Goal: Information Seeking & Learning: Learn about a topic

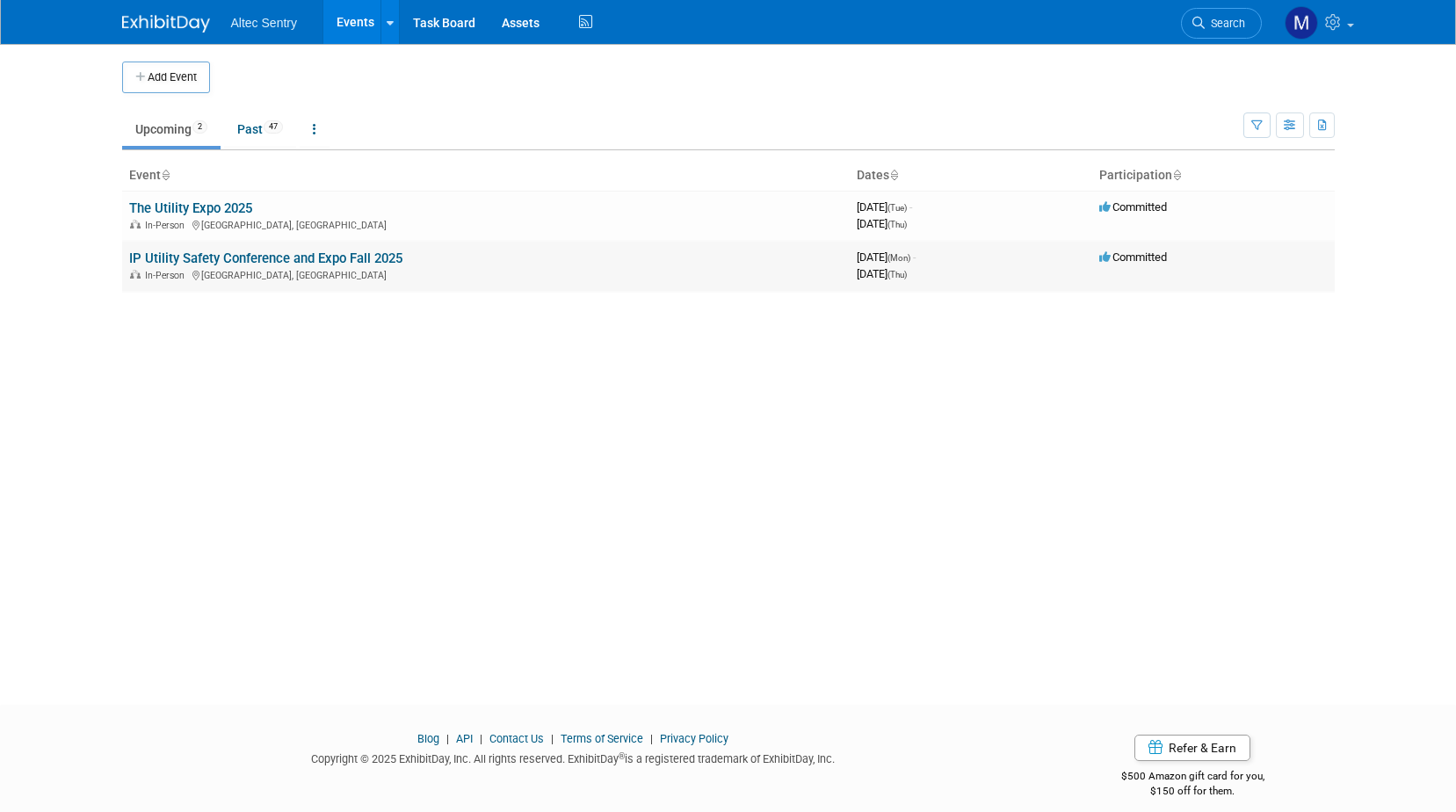
click at [272, 257] on link "IP Utility Safety Conference and Expo Fall 2025" at bounding box center [265, 258] width 273 height 16
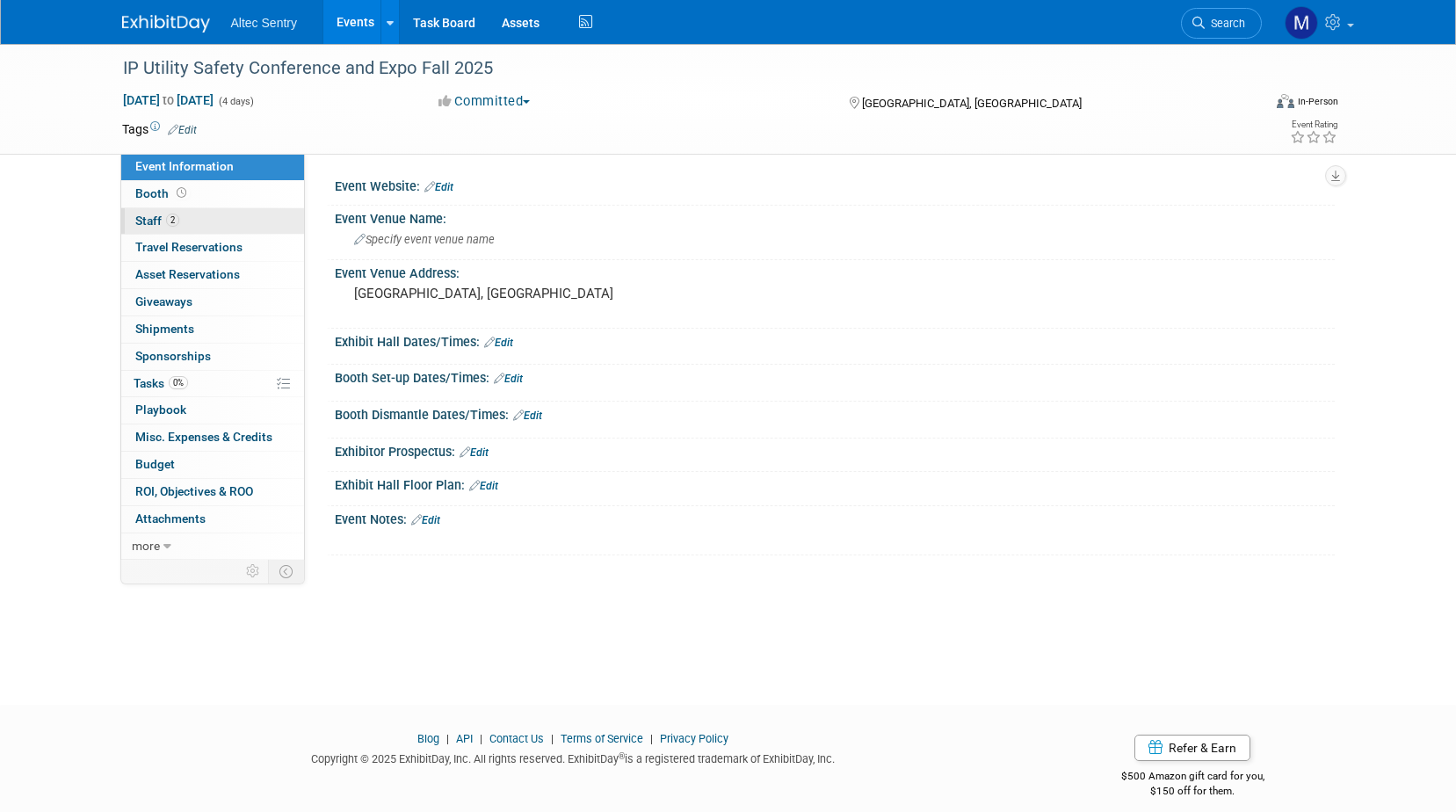
click at [239, 229] on link "2 Staff 2" at bounding box center [212, 221] width 183 height 26
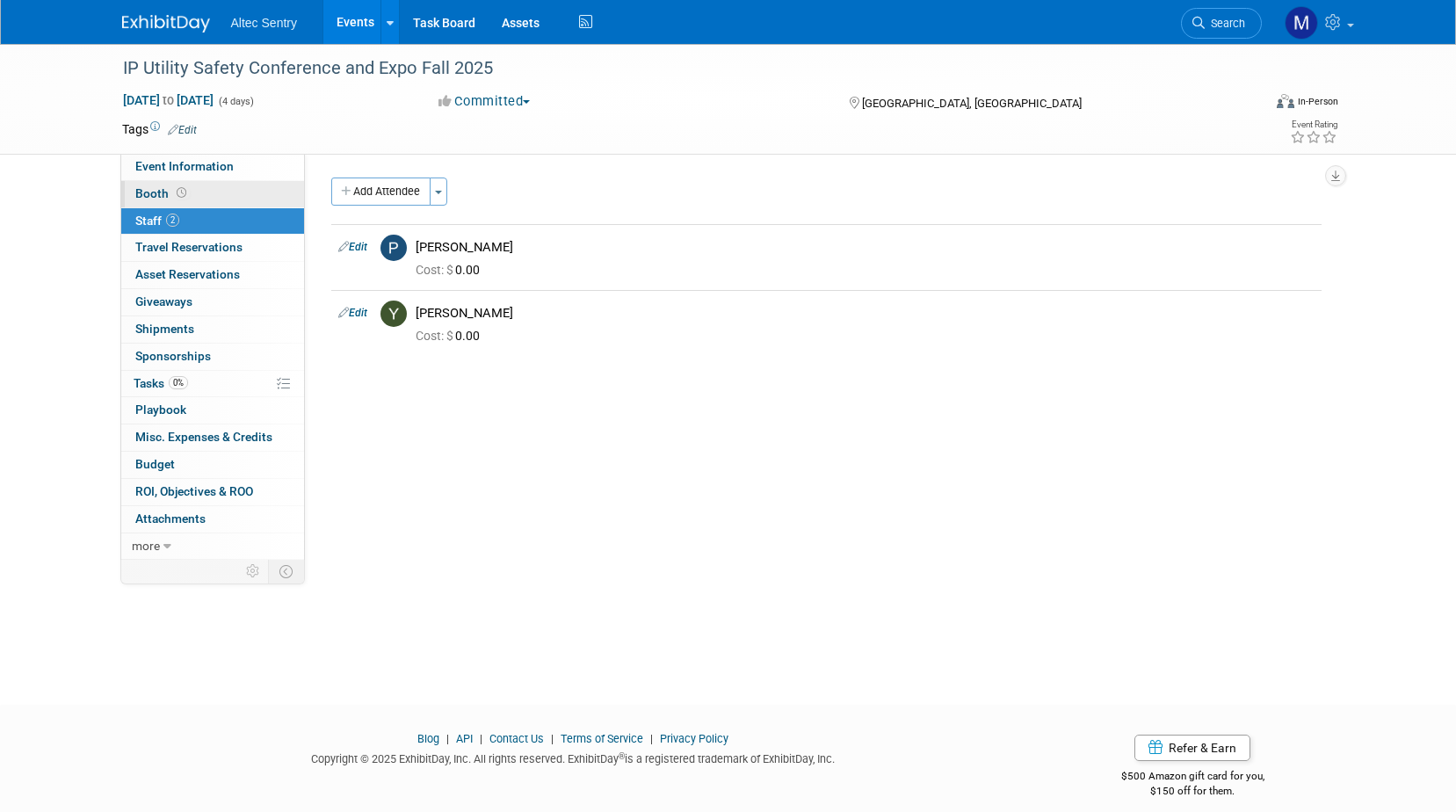
click at [236, 187] on link "Booth" at bounding box center [212, 194] width 183 height 26
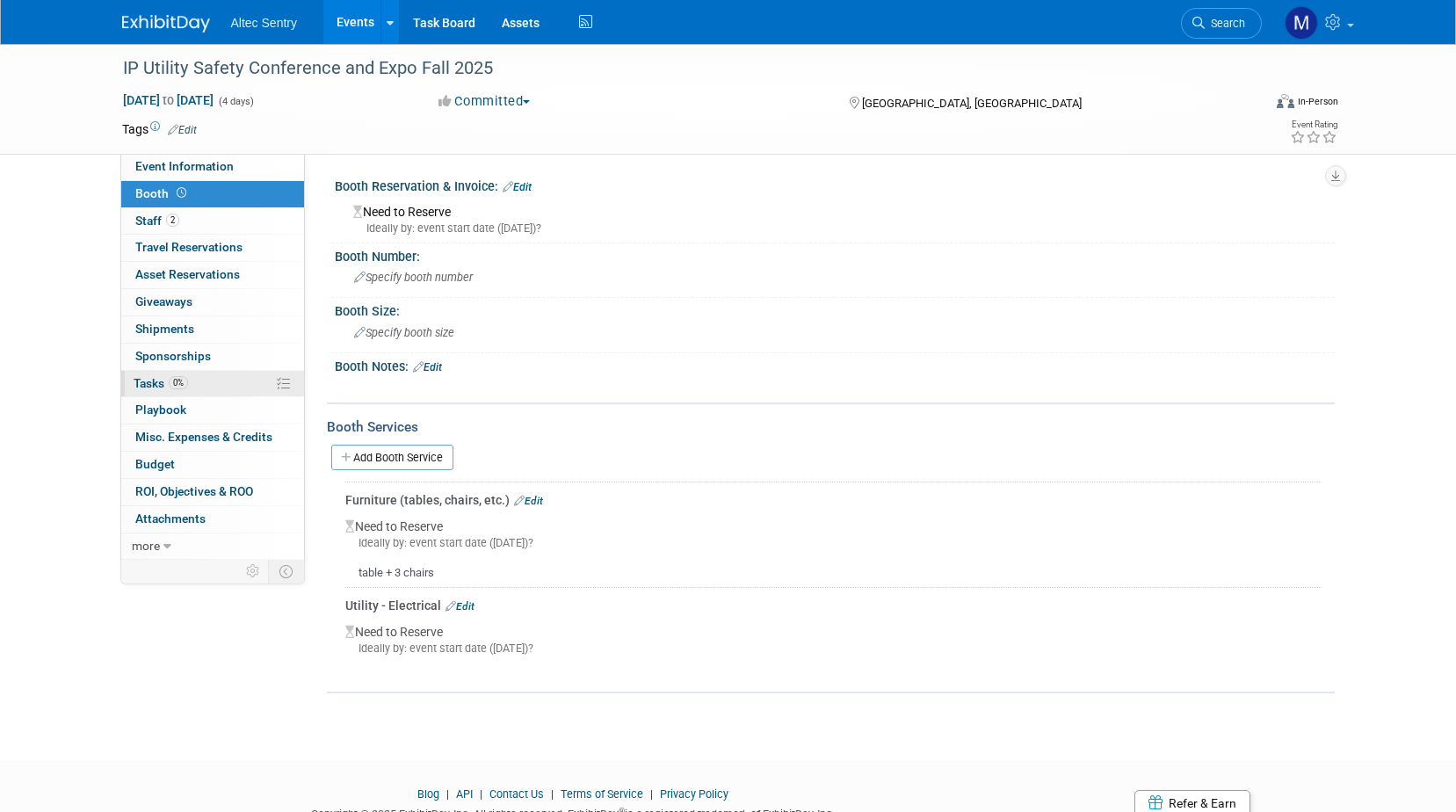
click at [228, 390] on link "0% Tasks 0%" at bounding box center [212, 384] width 183 height 26
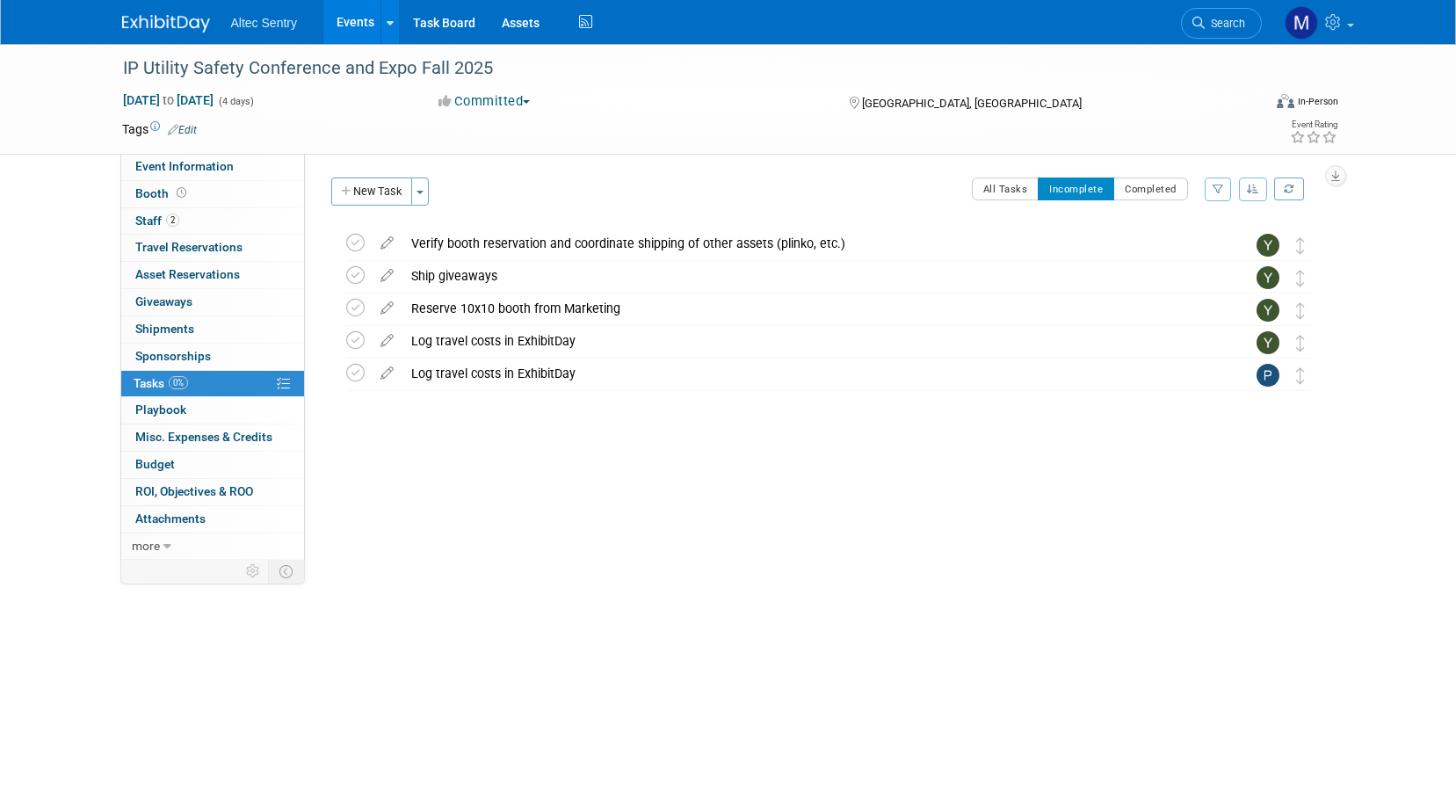
click at [532, 104] on button "Committed" at bounding box center [484, 101] width 105 height 18
click at [637, 106] on div "Committed Committed Considering Not Going" at bounding box center [626, 101] width 388 height 19
click at [364, 11] on link "Events" at bounding box center [355, 22] width 64 height 44
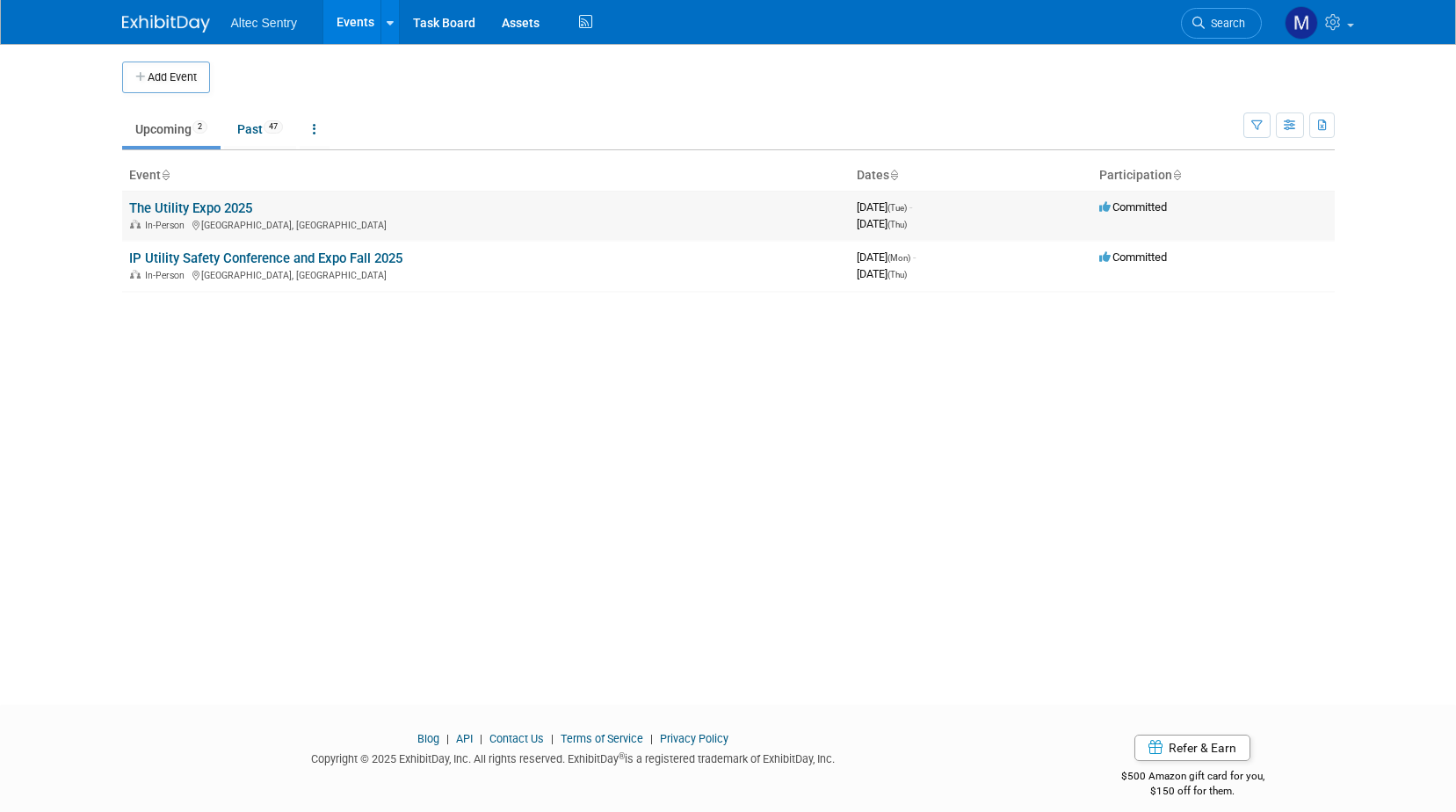
click at [224, 200] on link "The Utility Expo 2025" at bounding box center [190, 208] width 123 height 16
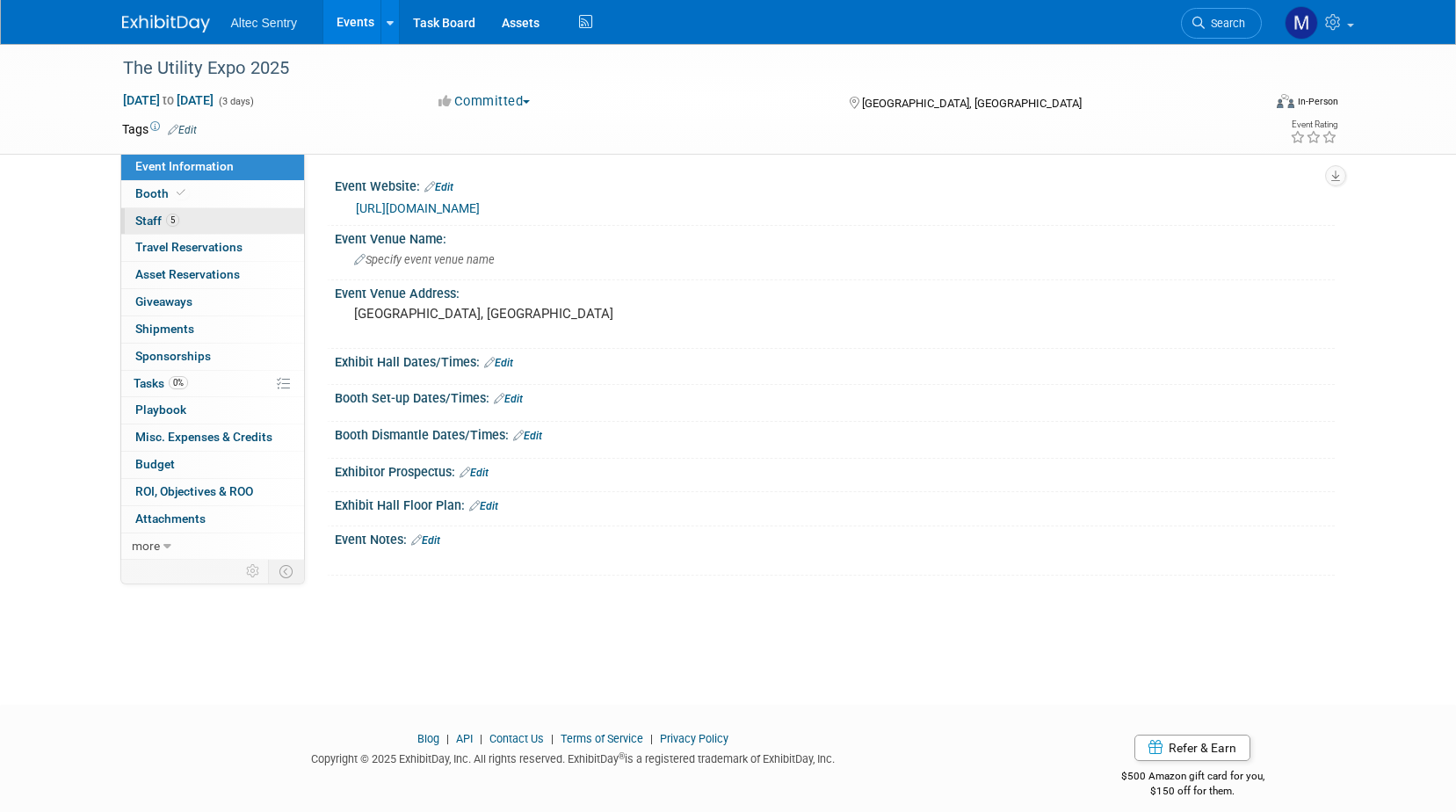
click at [203, 218] on link "5 Staff 5" at bounding box center [212, 221] width 183 height 26
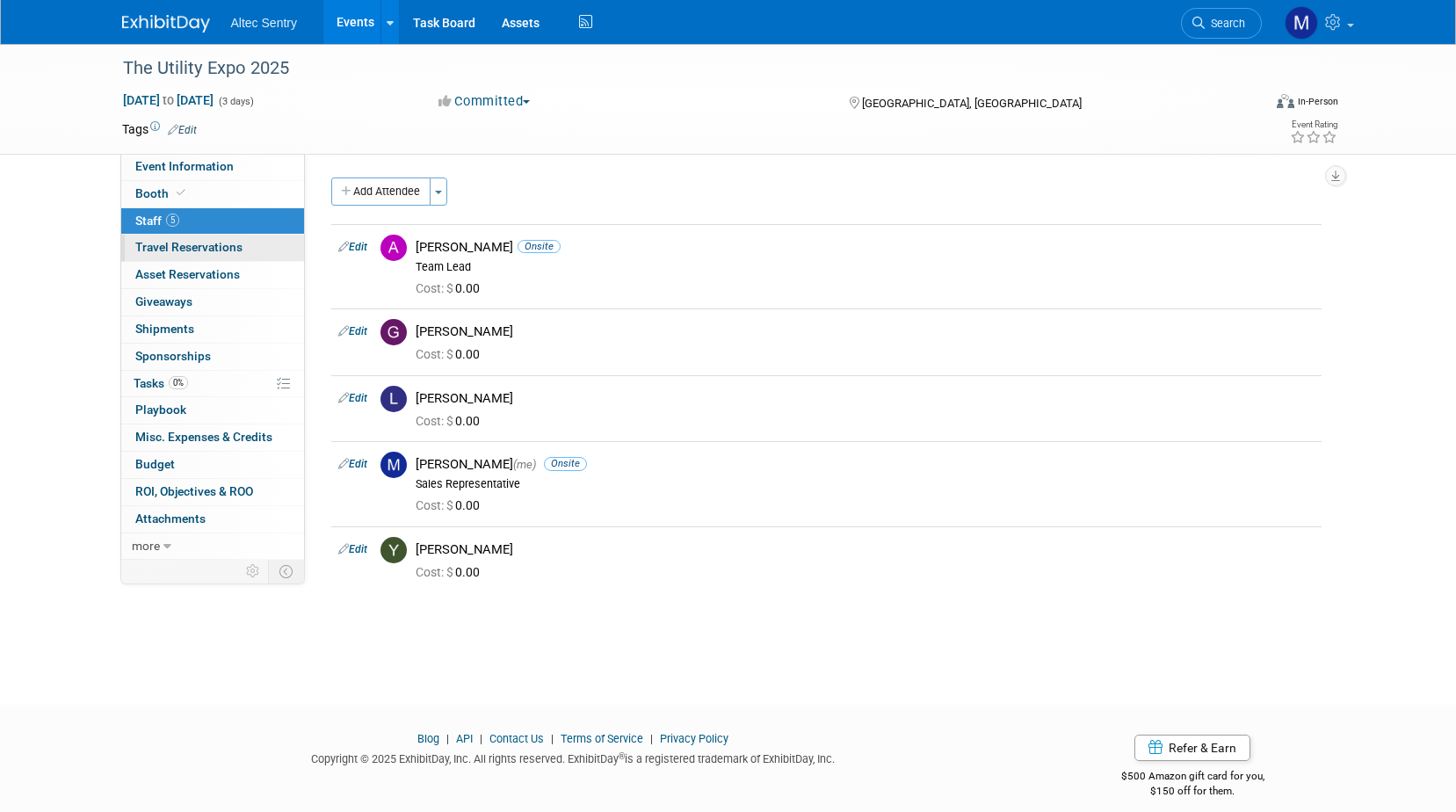
click at [249, 248] on link "0 Travel Reservations 0" at bounding box center [212, 248] width 183 height 26
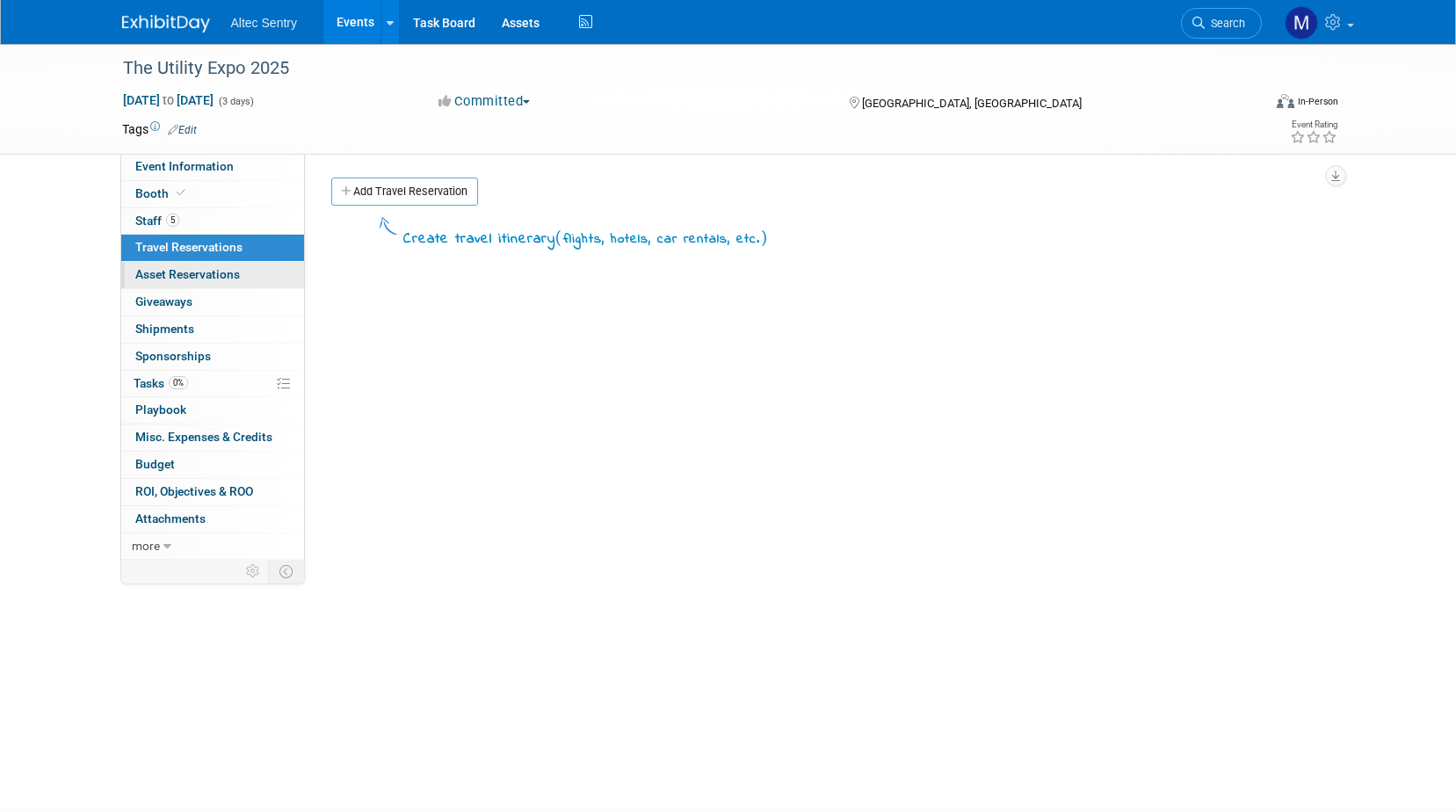
click at [237, 279] on span "Asset Reservations 0" at bounding box center [187, 274] width 105 height 14
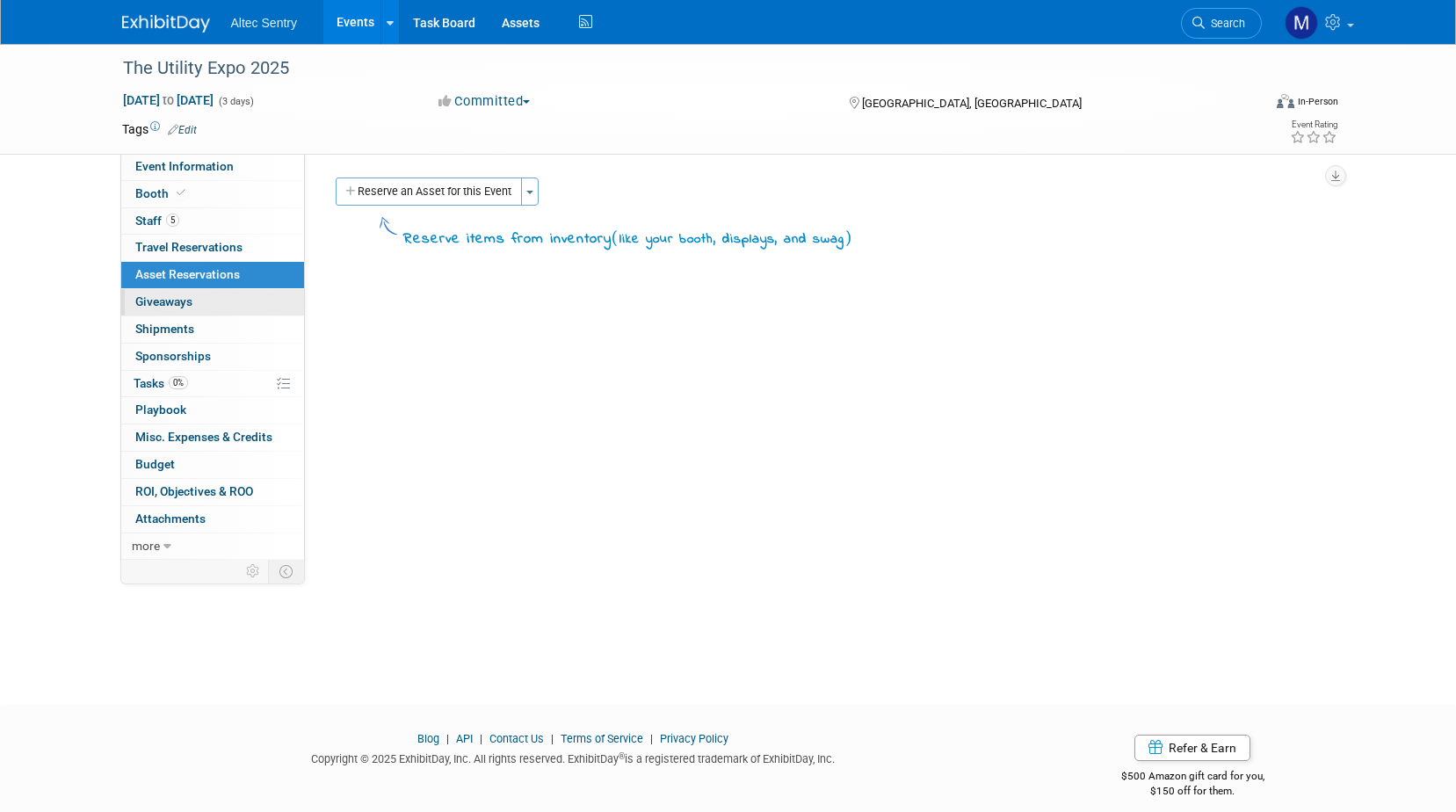
click at [248, 311] on link "0 Giveaways 0" at bounding box center [212, 302] width 183 height 26
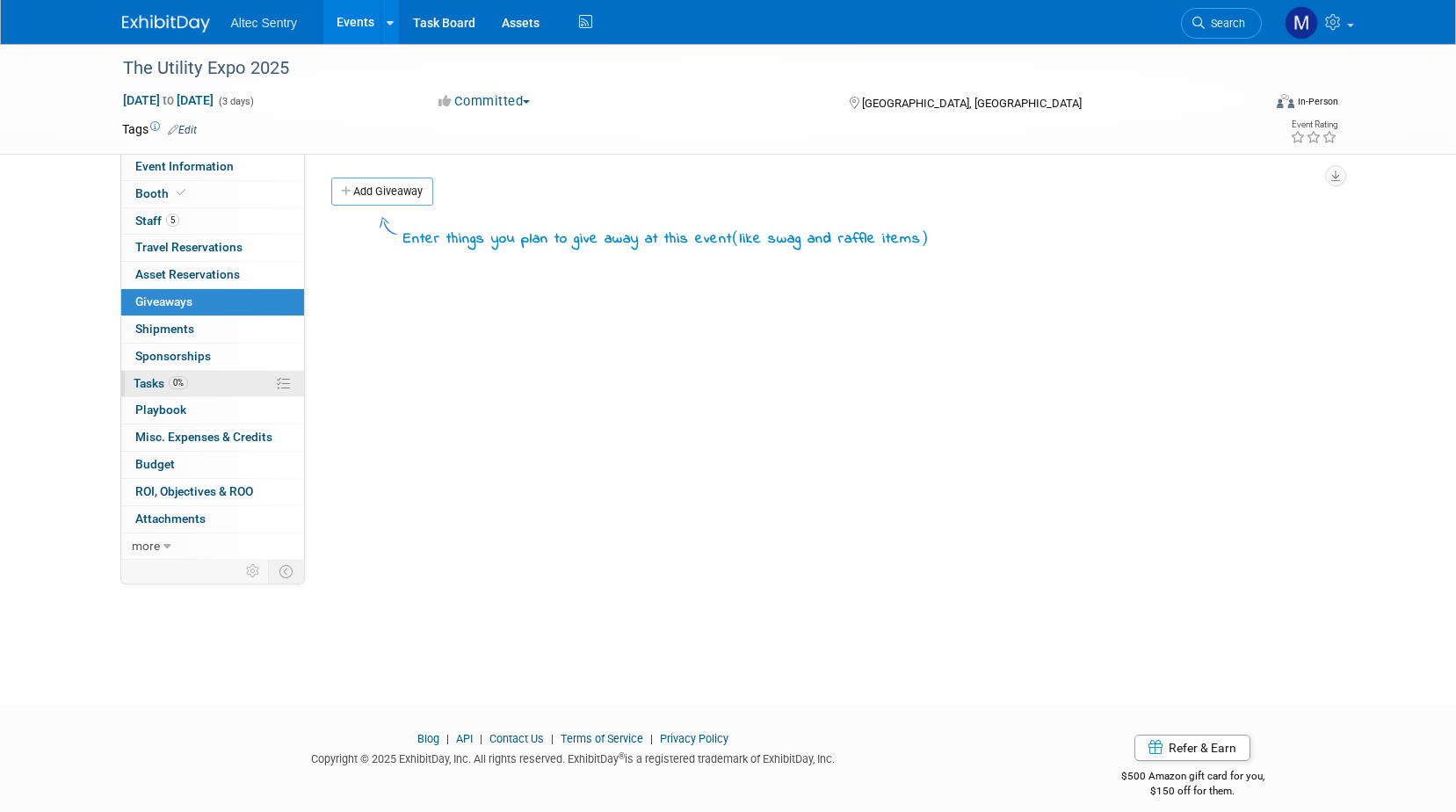
click at [233, 392] on link "0% Tasks 0%" at bounding box center [212, 384] width 183 height 26
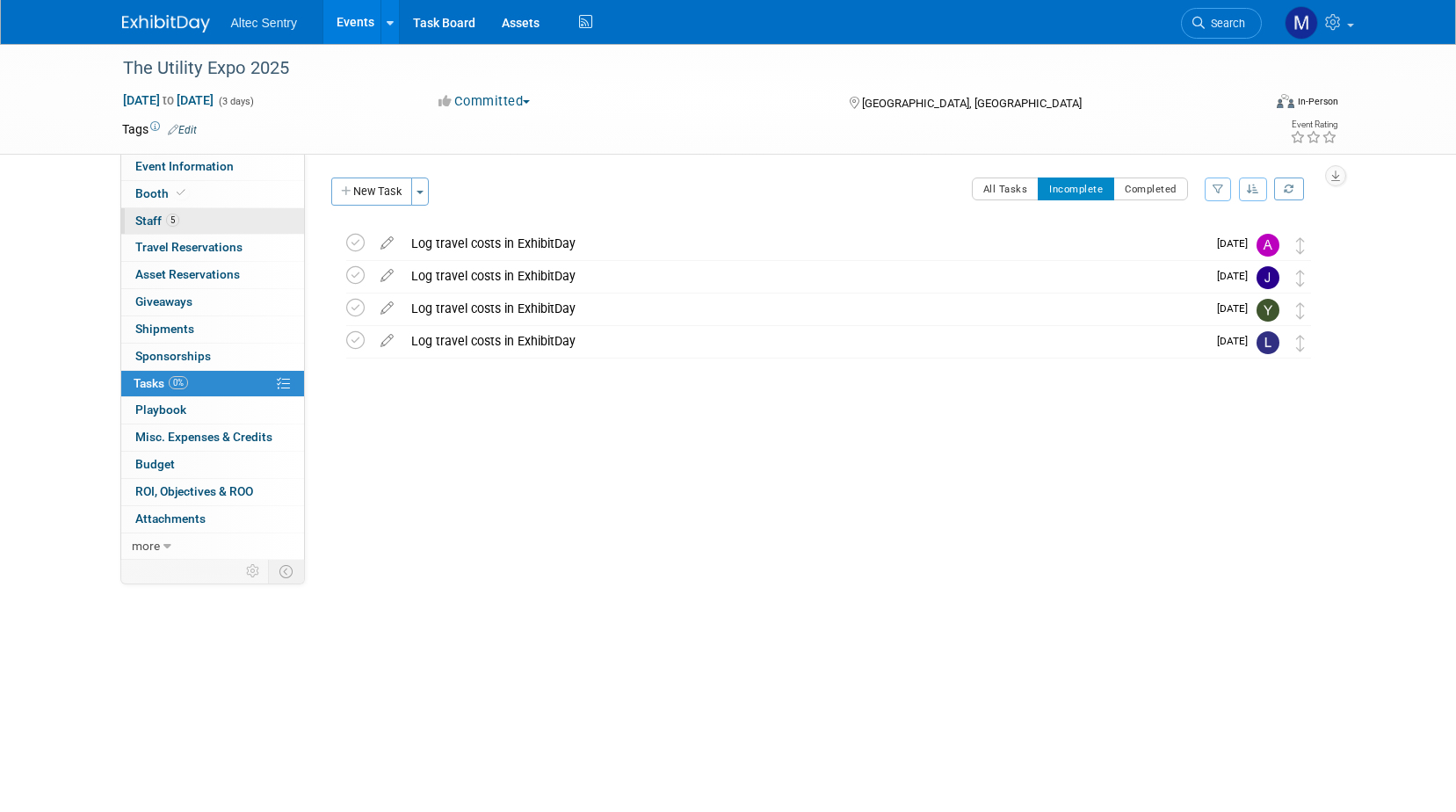
click at [206, 223] on link "5 Staff 5" at bounding box center [212, 221] width 183 height 26
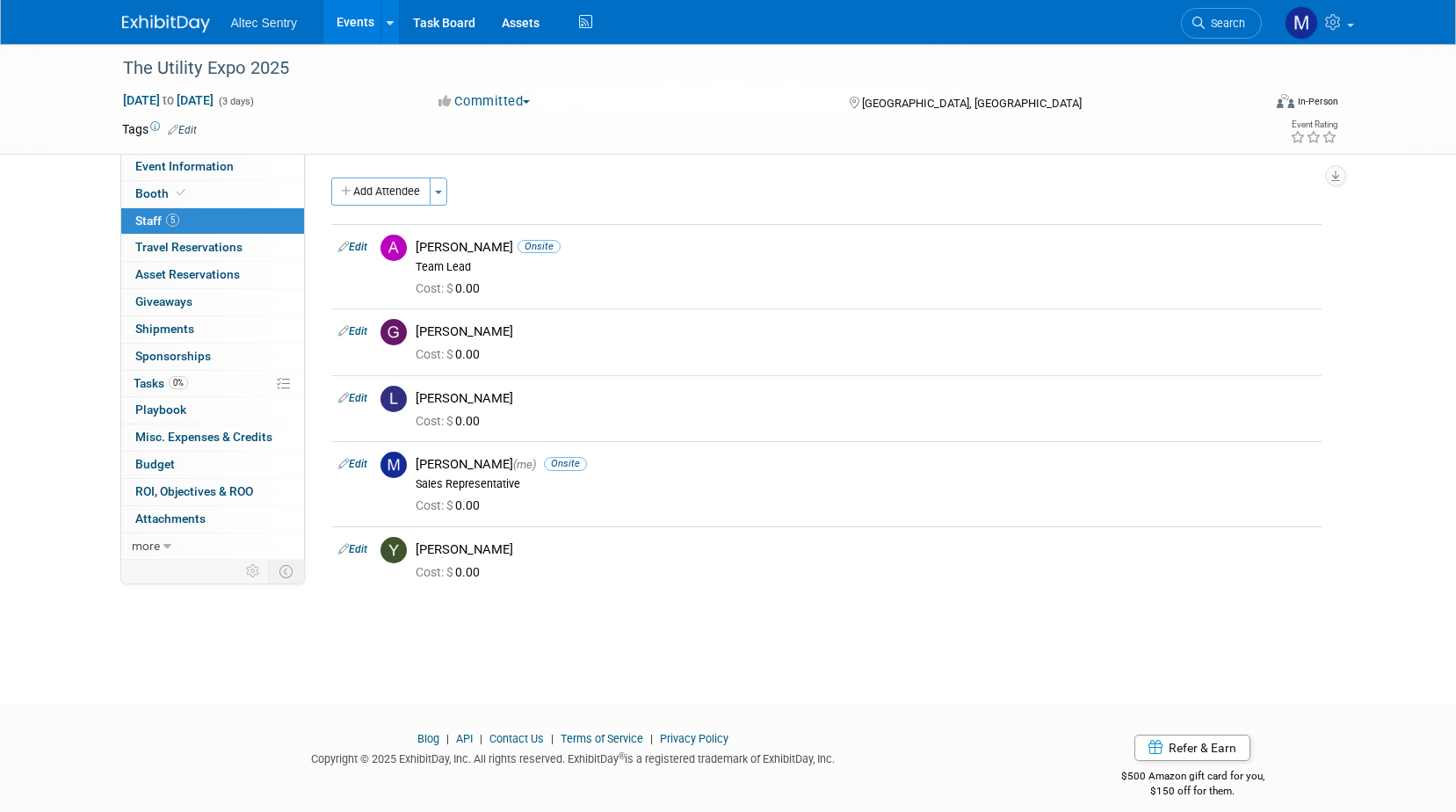
click at [350, 20] on link "Events" at bounding box center [355, 22] width 64 height 44
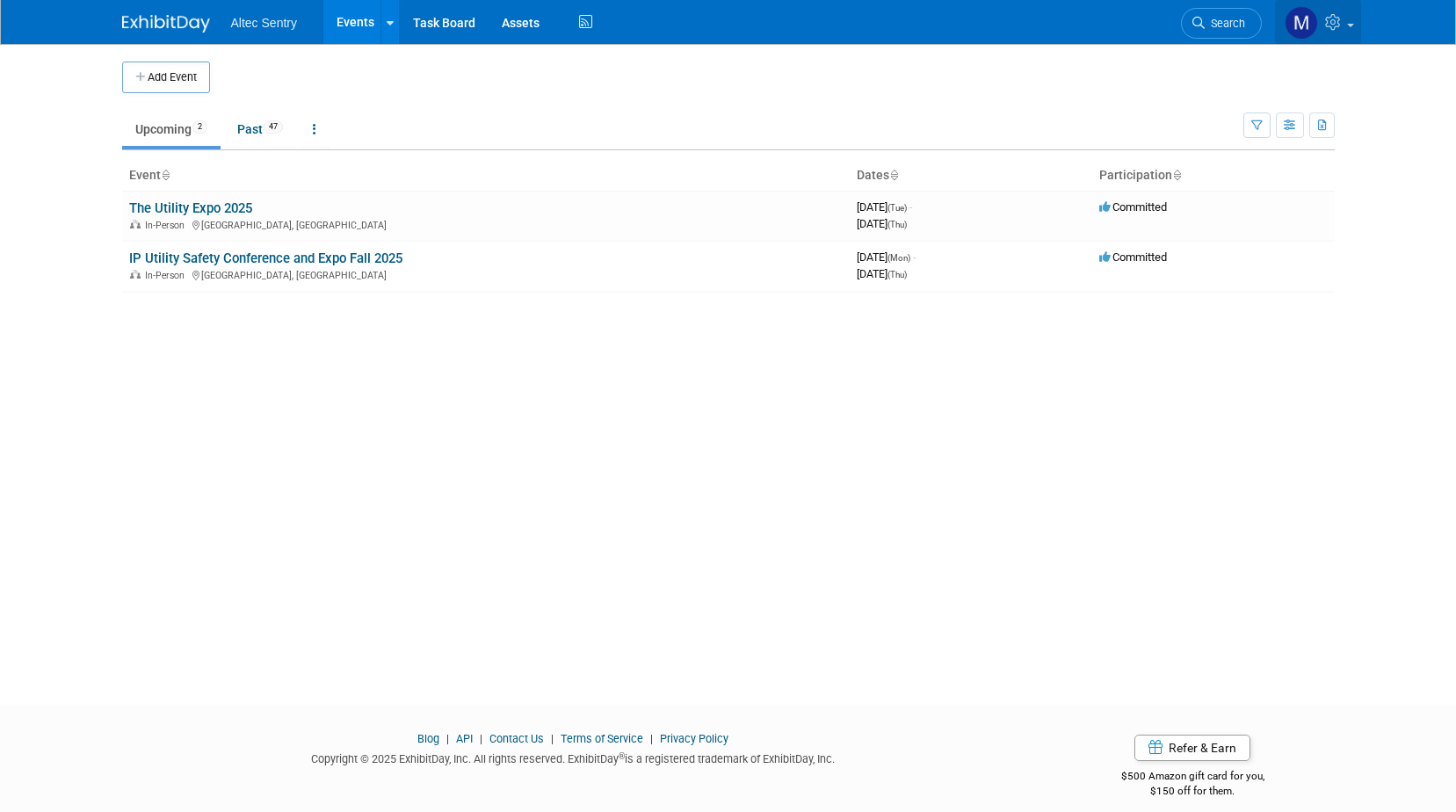
click at [1348, 26] on span at bounding box center [1350, 26] width 7 height 4
